Goal: Transaction & Acquisition: Purchase product/service

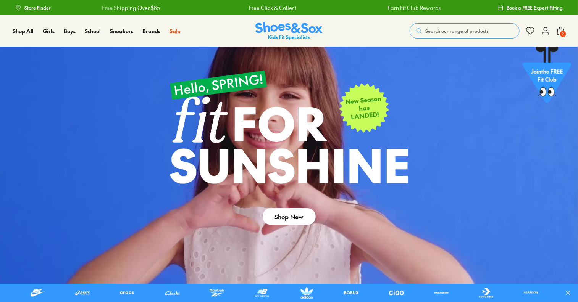
click at [454, 31] on span "Search our range of products" at bounding box center [456, 30] width 63 height 7
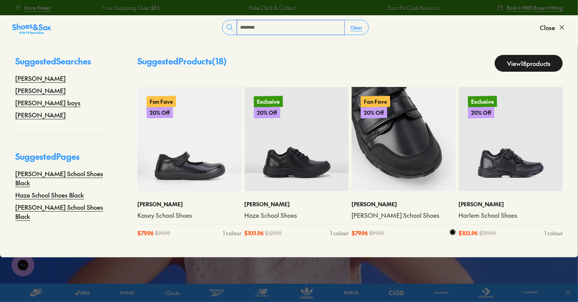
type input "********"
click at [386, 142] on img at bounding box center [403, 139] width 104 height 104
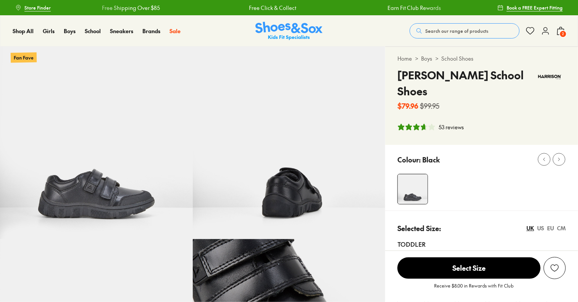
select select "*"
